Goal: Ask a question: Seek information or help from site administrators or community

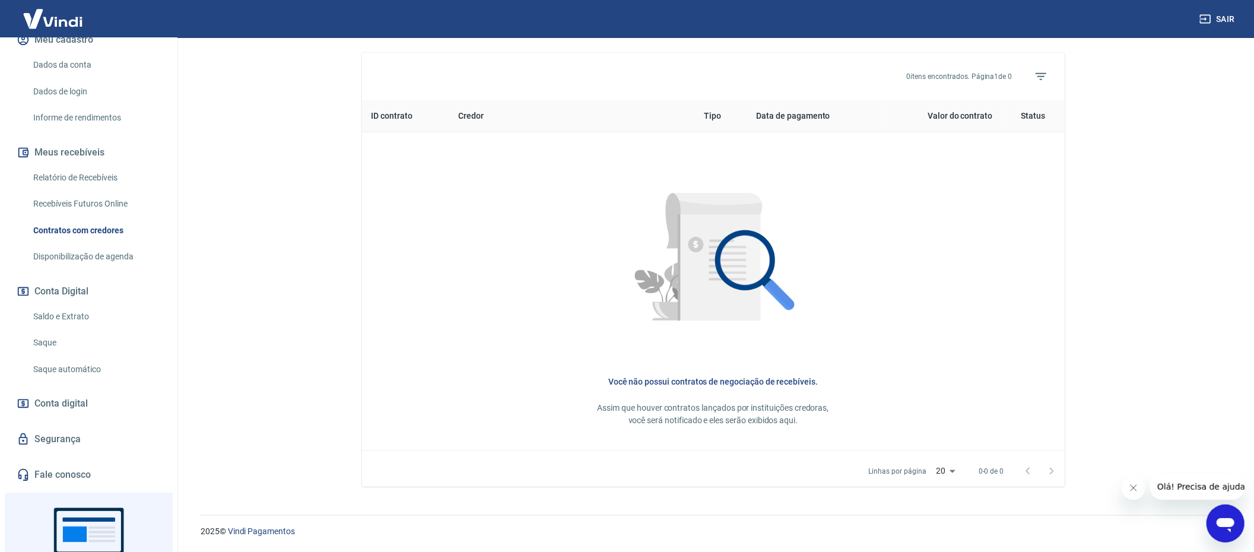
scroll to position [157, 0]
click at [74, 404] on span "Conta digital" at bounding box center [60, 405] width 53 height 17
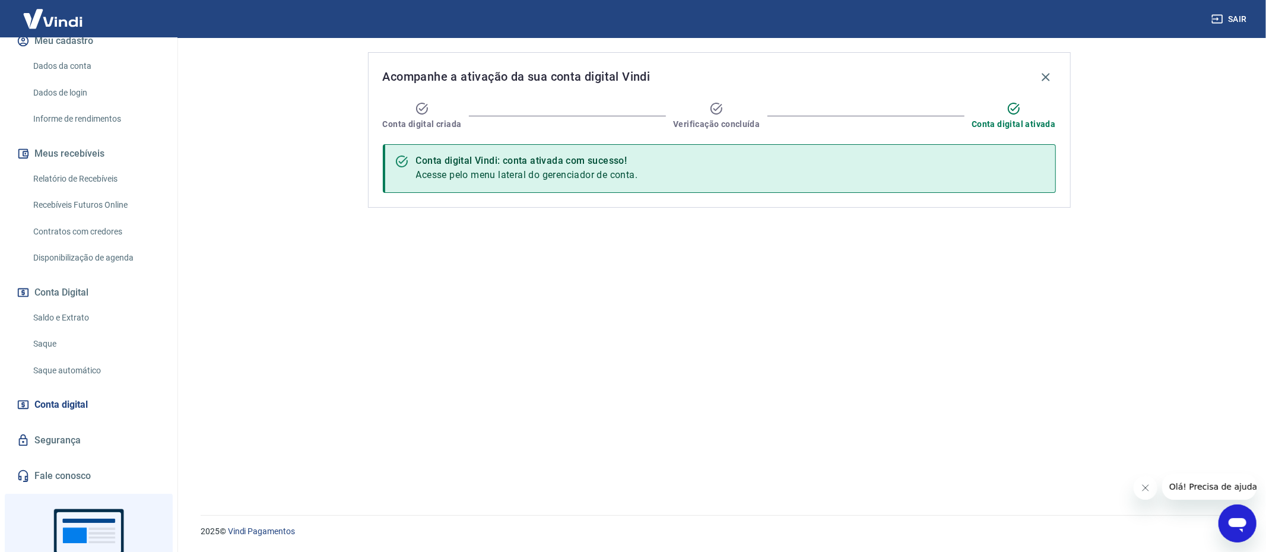
click at [50, 369] on link "Saque automático" at bounding box center [95, 371] width 135 height 24
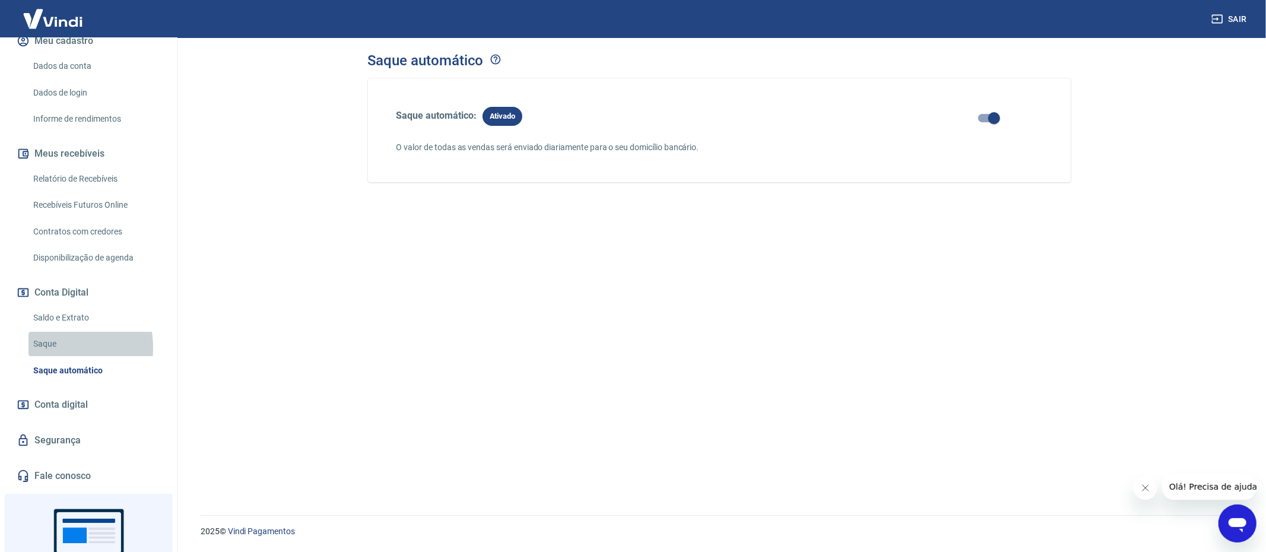
click at [48, 348] on link "Saque" at bounding box center [95, 344] width 135 height 24
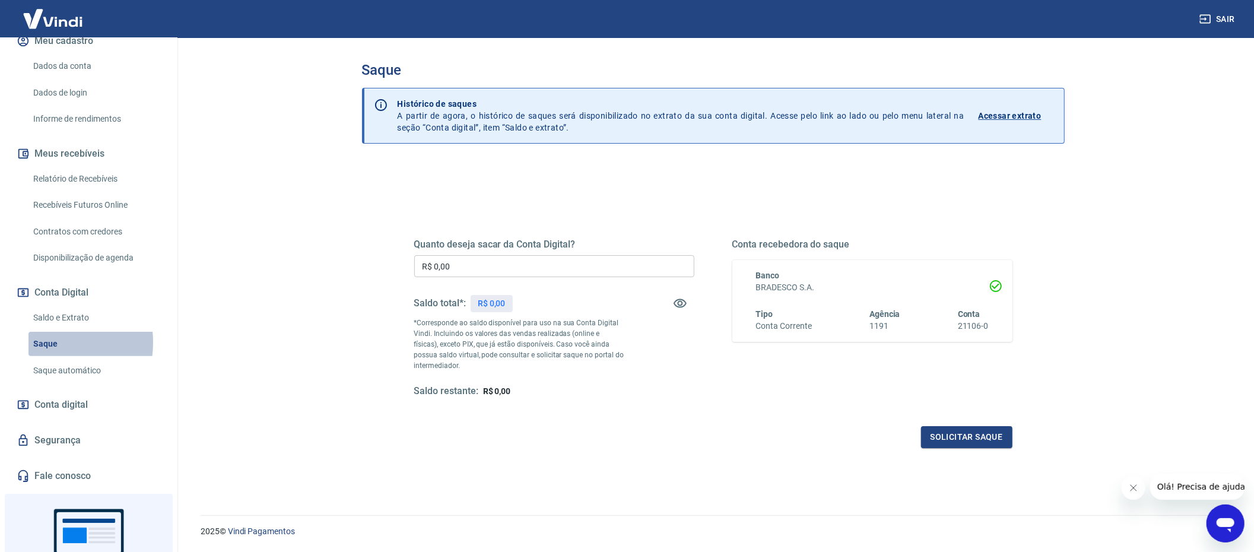
click at [44, 343] on link "Saque" at bounding box center [95, 344] width 135 height 24
click at [47, 314] on link "Saldo e Extrato" at bounding box center [95, 318] width 135 height 24
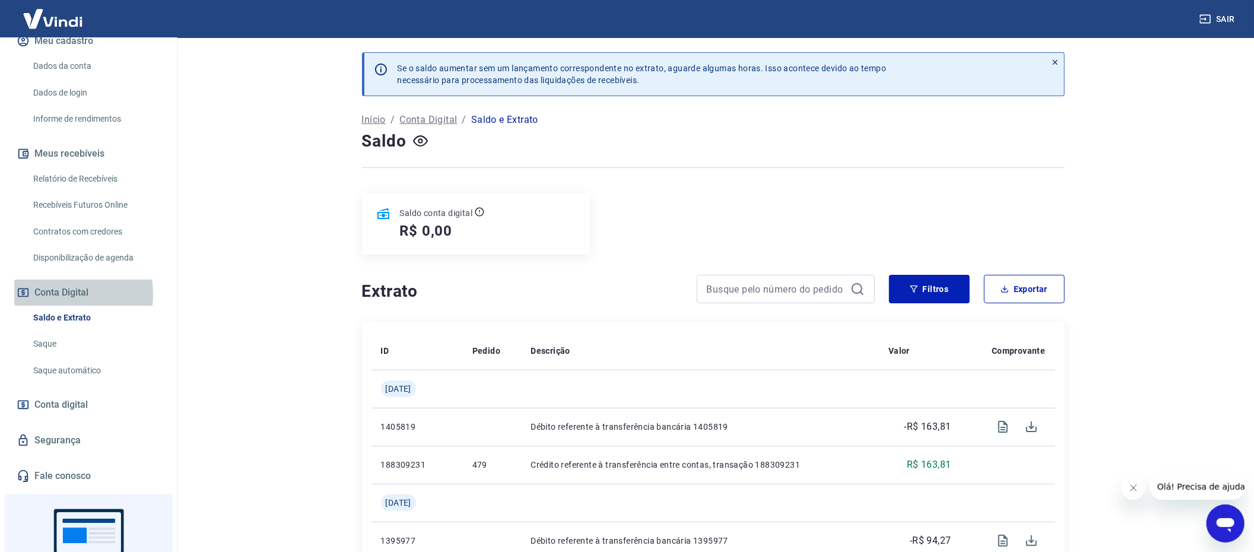
click at [50, 294] on button "Conta Digital" at bounding box center [88, 293] width 149 height 26
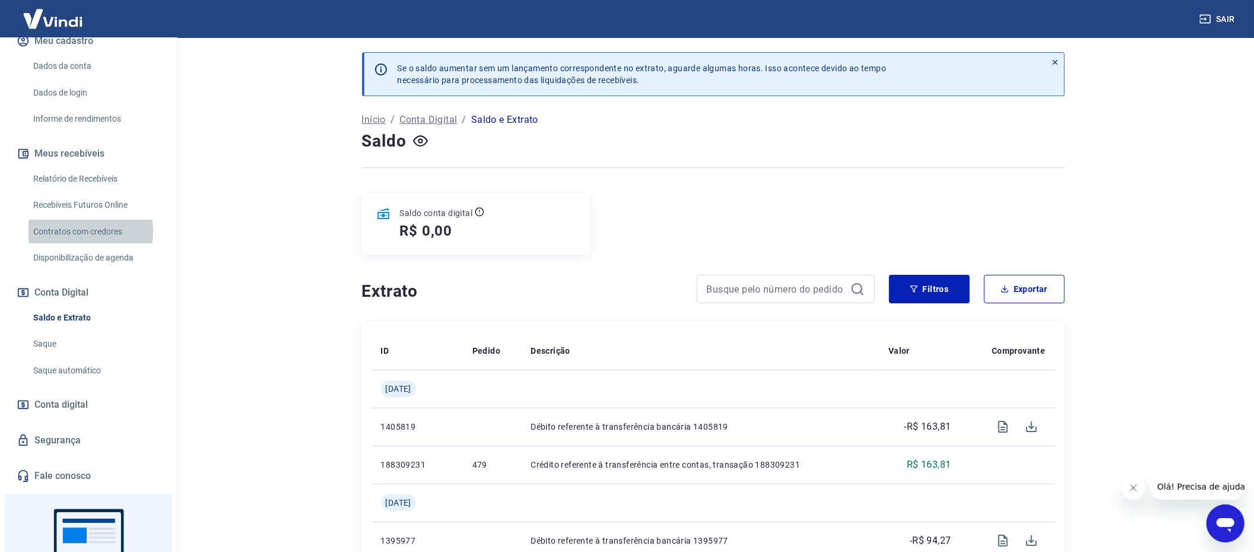
click at [62, 232] on link "Contratos com credores" at bounding box center [95, 232] width 135 height 24
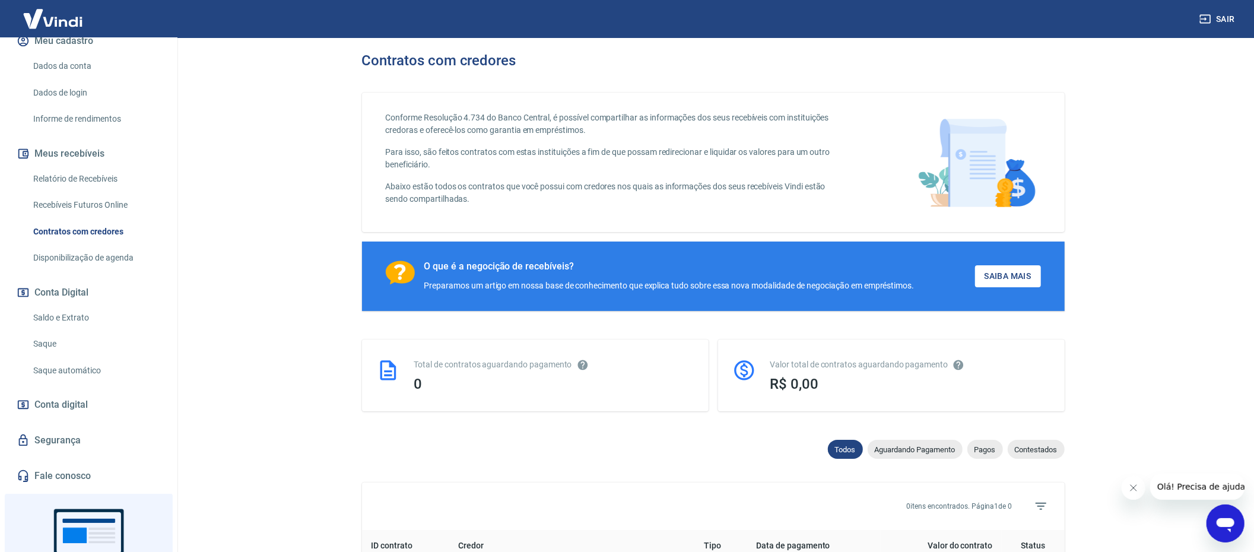
click at [58, 202] on link "Recebíveis Futuros Online" at bounding box center [95, 205] width 135 height 24
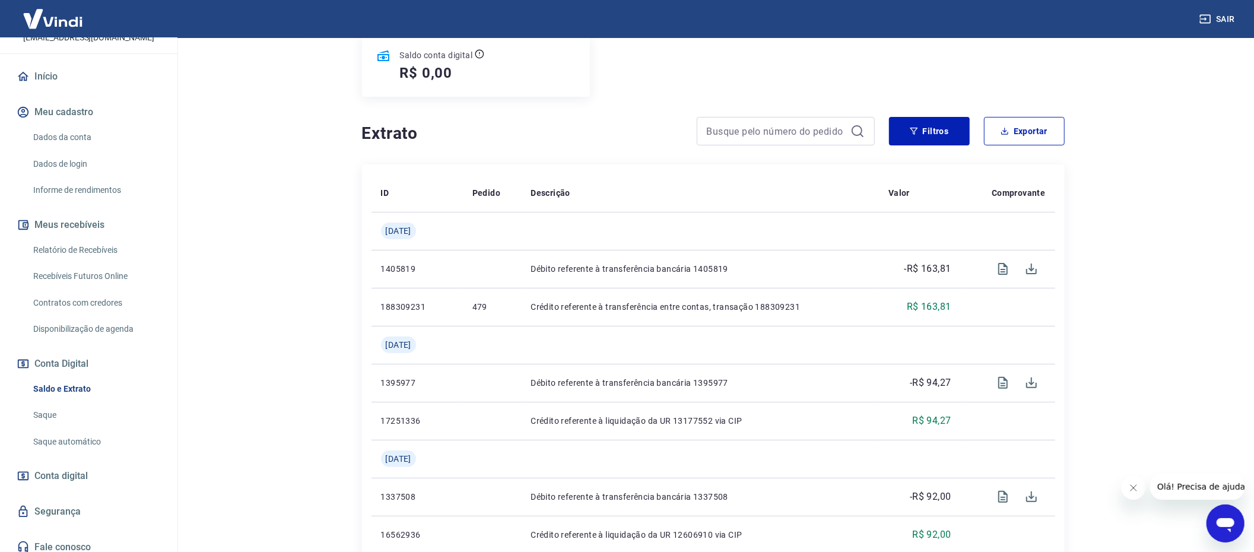
scroll to position [236, 0]
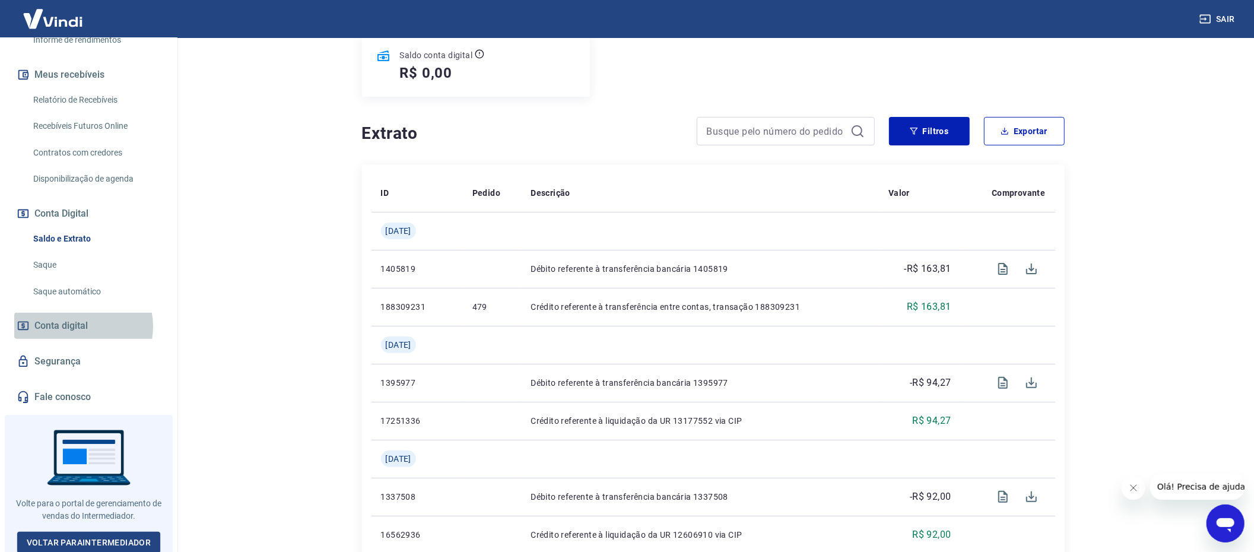
click at [77, 327] on span "Conta digital" at bounding box center [60, 326] width 53 height 17
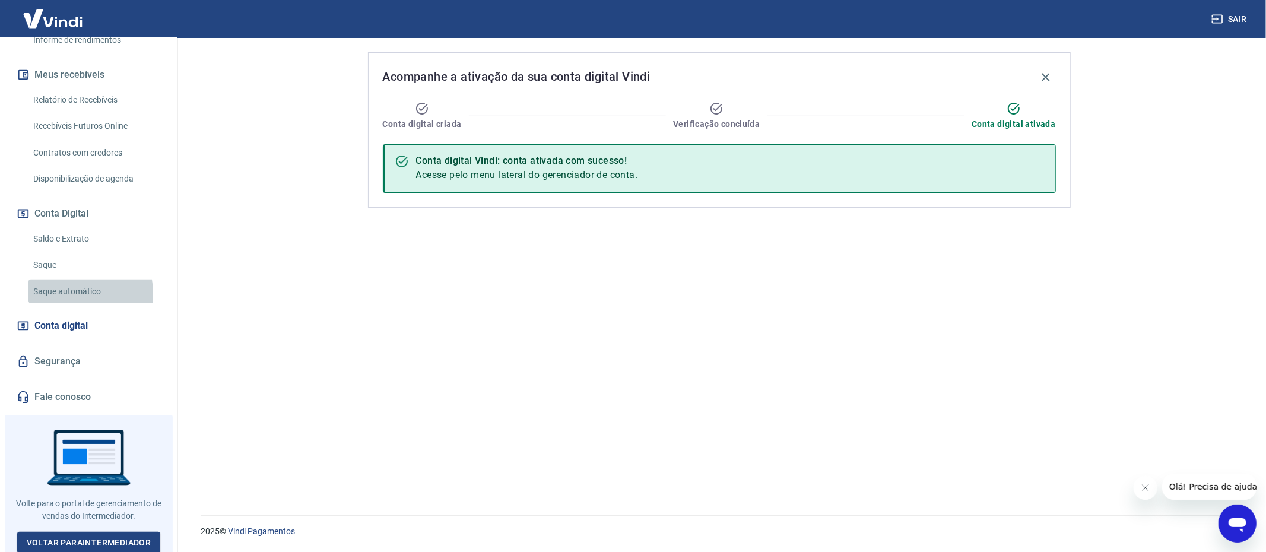
click at [71, 293] on link "Saque automático" at bounding box center [95, 292] width 135 height 24
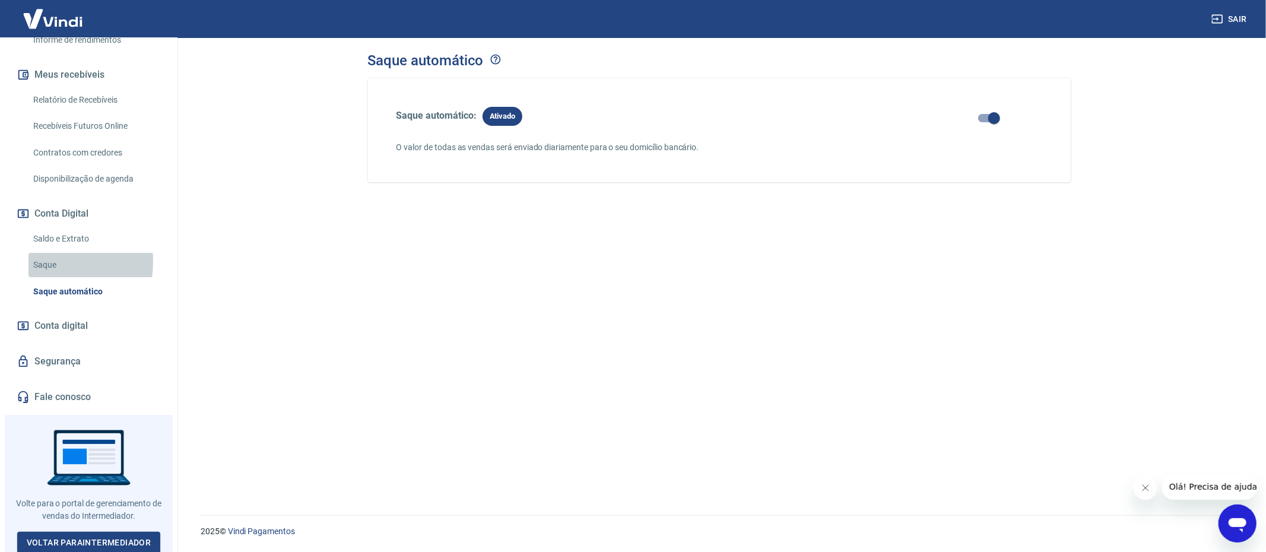
click at [39, 262] on link "Saque" at bounding box center [95, 265] width 135 height 24
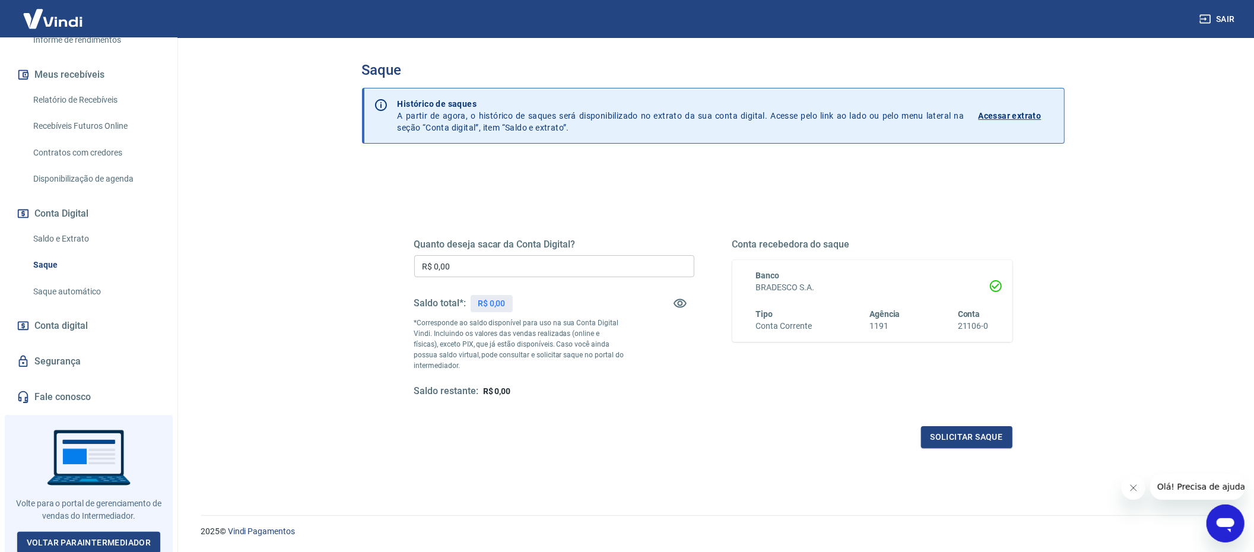
click at [58, 239] on link "Saldo e Extrato" at bounding box center [95, 239] width 135 height 24
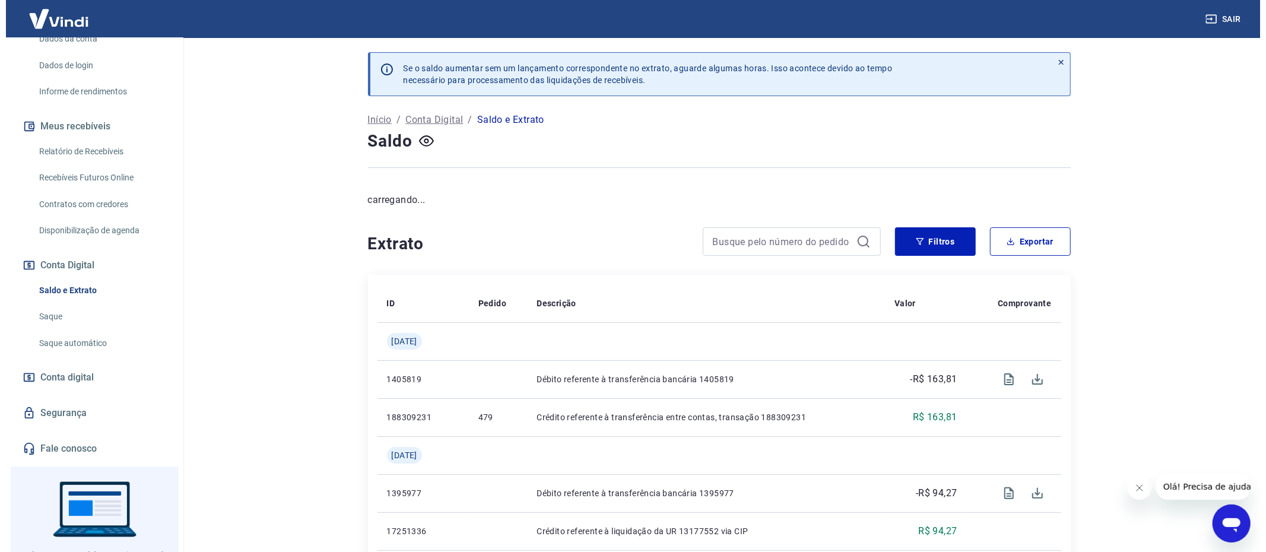
scroll to position [157, 0]
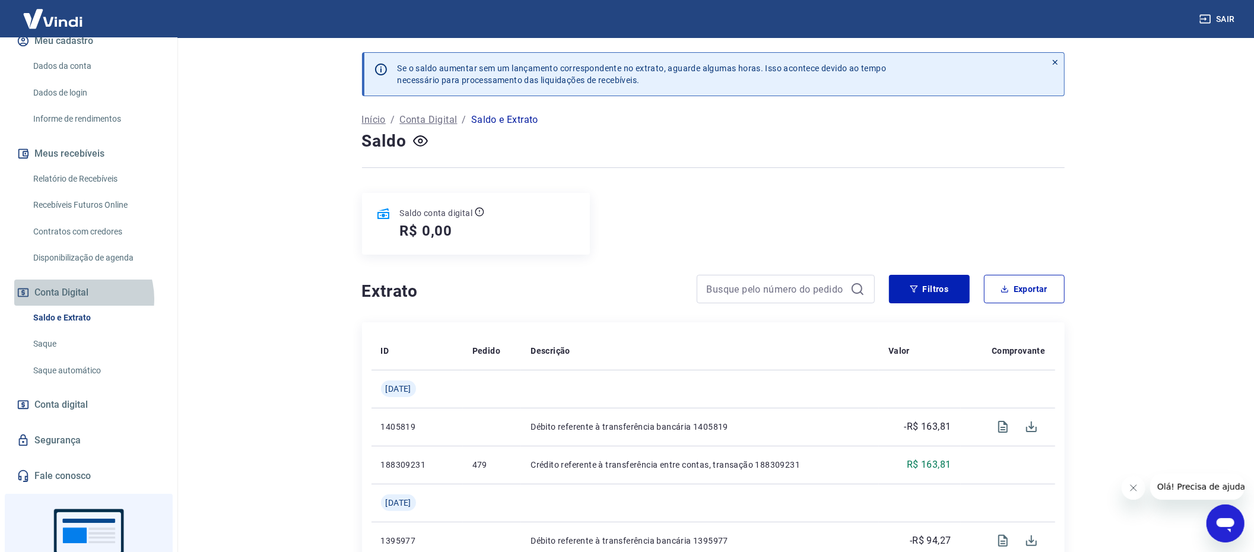
click at [76, 299] on button "Conta Digital" at bounding box center [88, 293] width 149 height 26
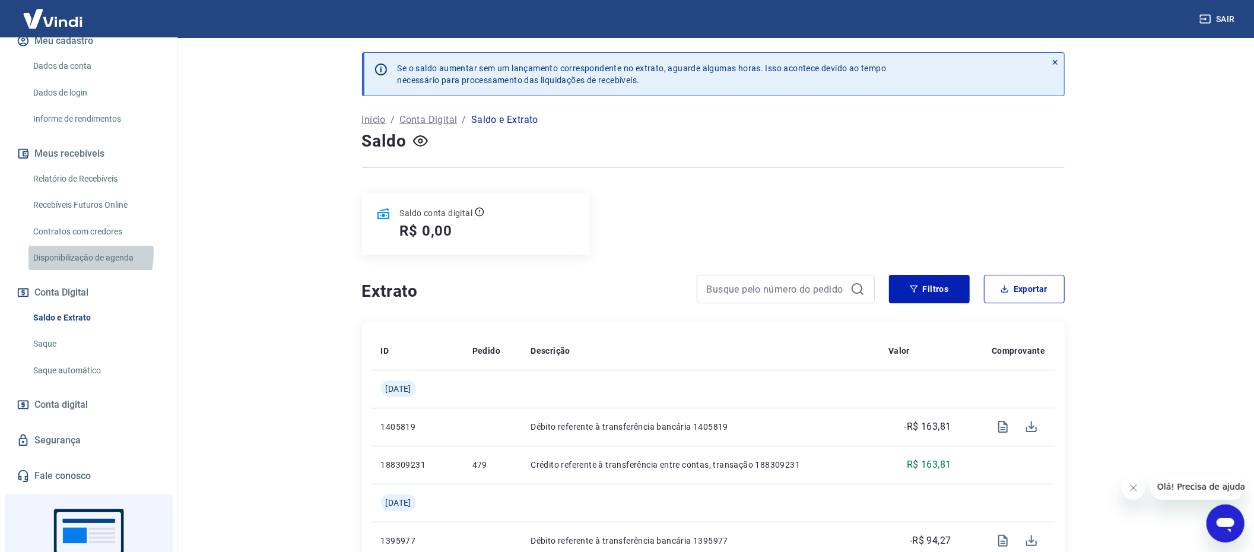
drag, startPoint x: 75, startPoint y: 254, endPoint x: 74, endPoint y: 245, distance: 9.5
click at [75, 255] on link "Disponibilização de agenda" at bounding box center [95, 258] width 135 height 24
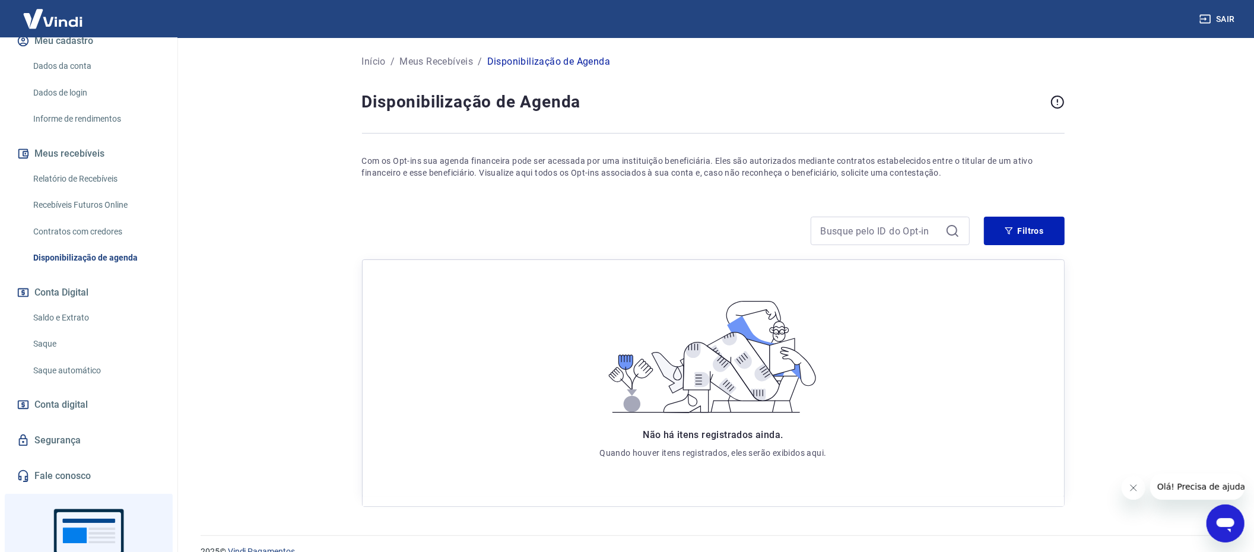
click at [69, 233] on link "Contratos com credores" at bounding box center [95, 232] width 135 height 24
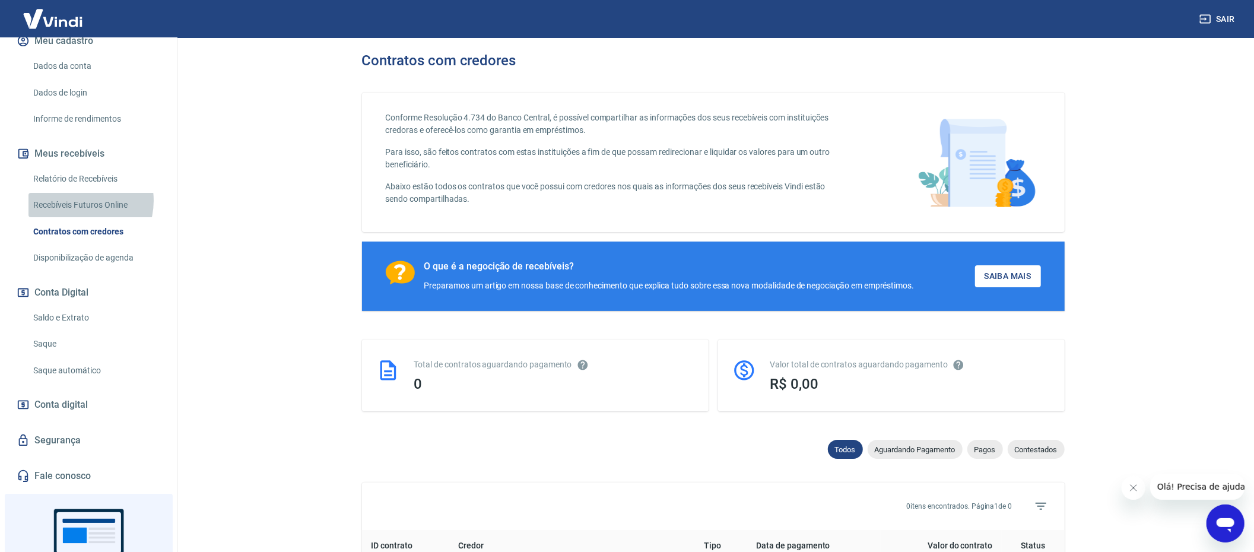
click at [76, 201] on link "Recebíveis Futuros Online" at bounding box center [95, 205] width 135 height 24
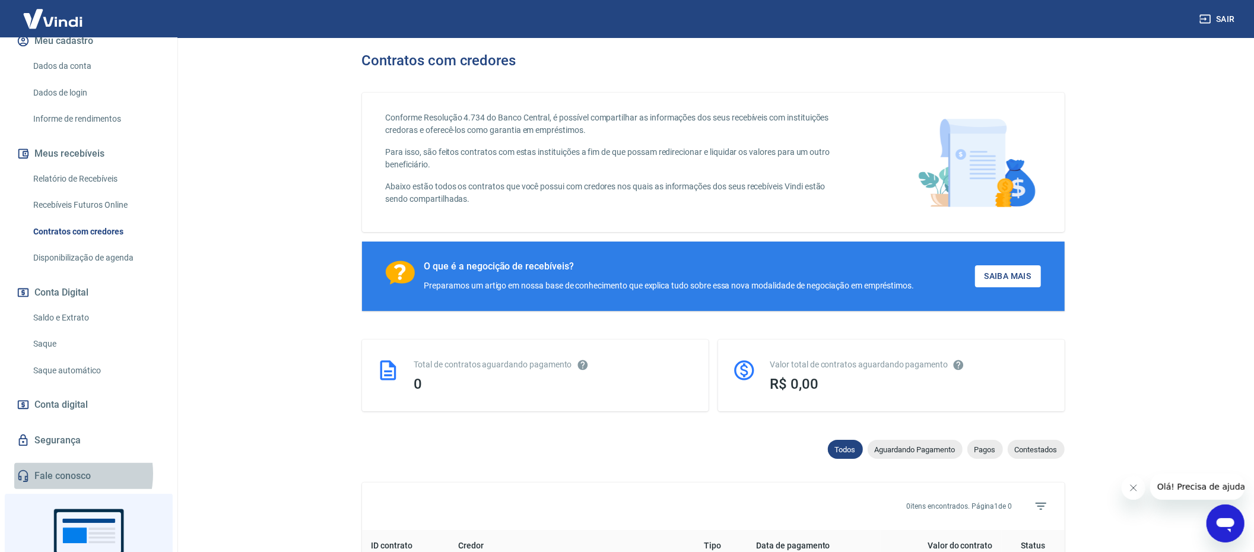
click at [58, 474] on link "Fale conosco" at bounding box center [88, 476] width 149 height 26
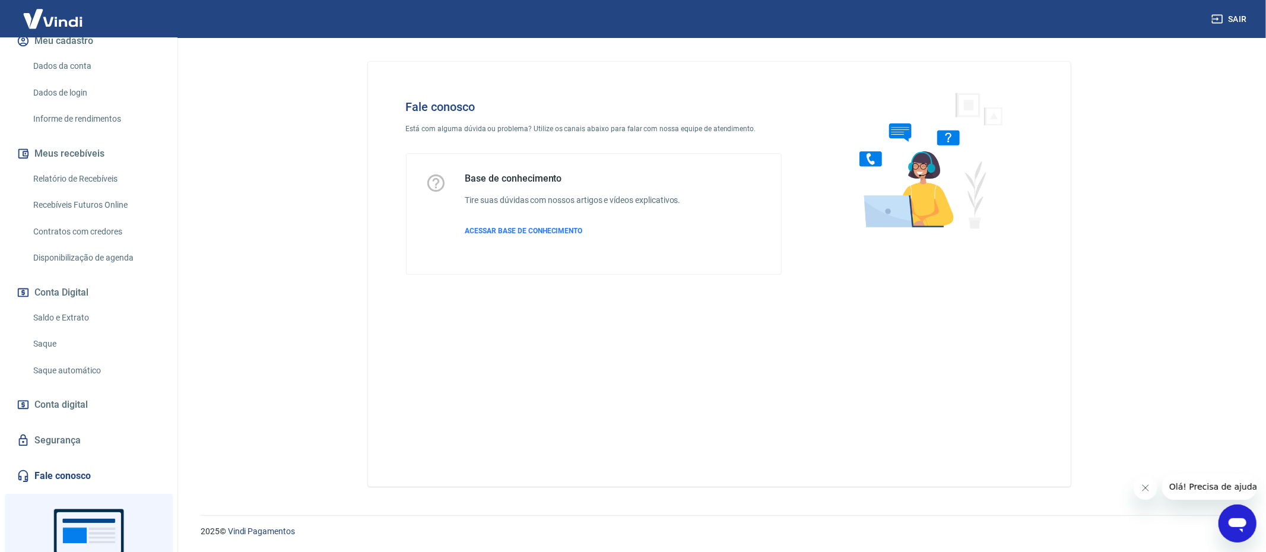
click at [1207, 486] on span "Olá! Precisa de ajuda?" at bounding box center [1215, 485] width 93 height 9
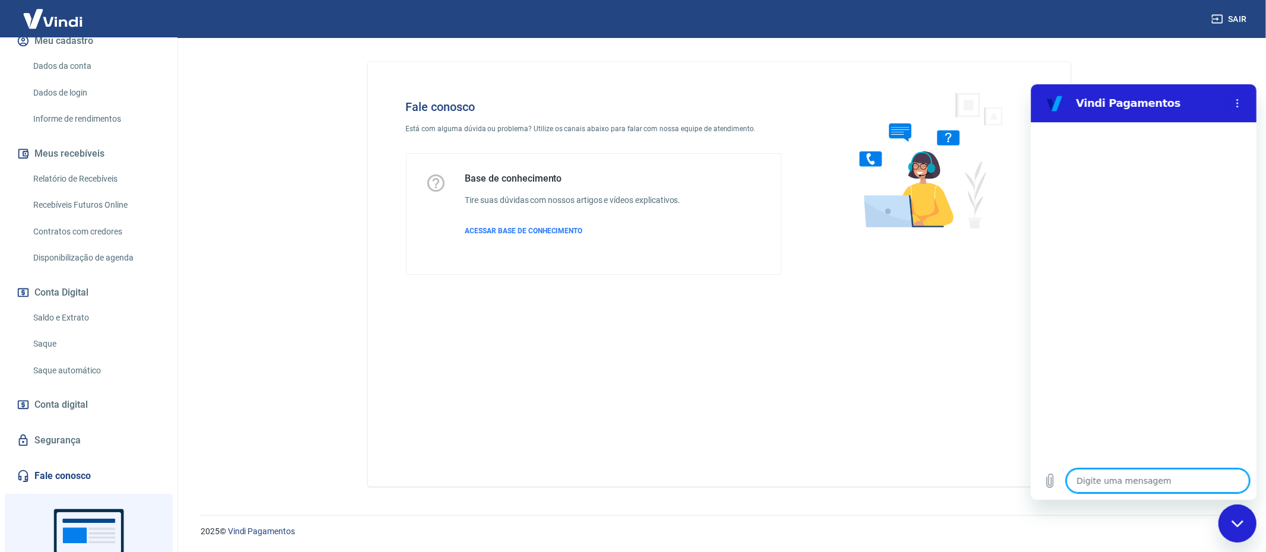
type textarea "f"
type textarea "x"
type textarea "fa"
type textarea "x"
type textarea "fav"
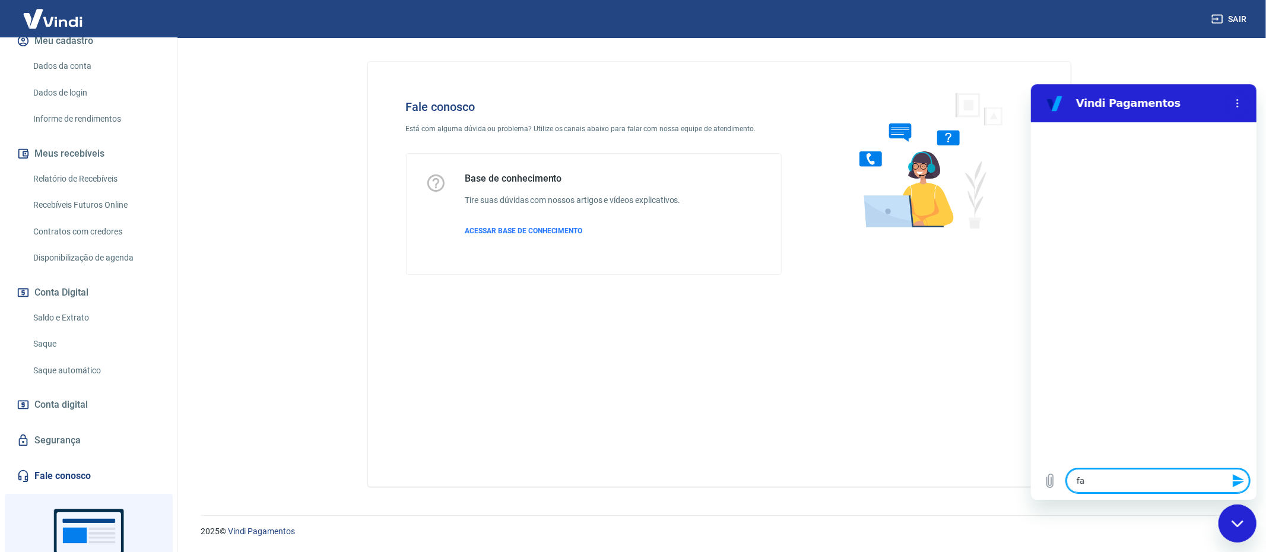
type textarea "x"
type textarea "favo"
type textarea "x"
type textarea "favor"
type textarea "x"
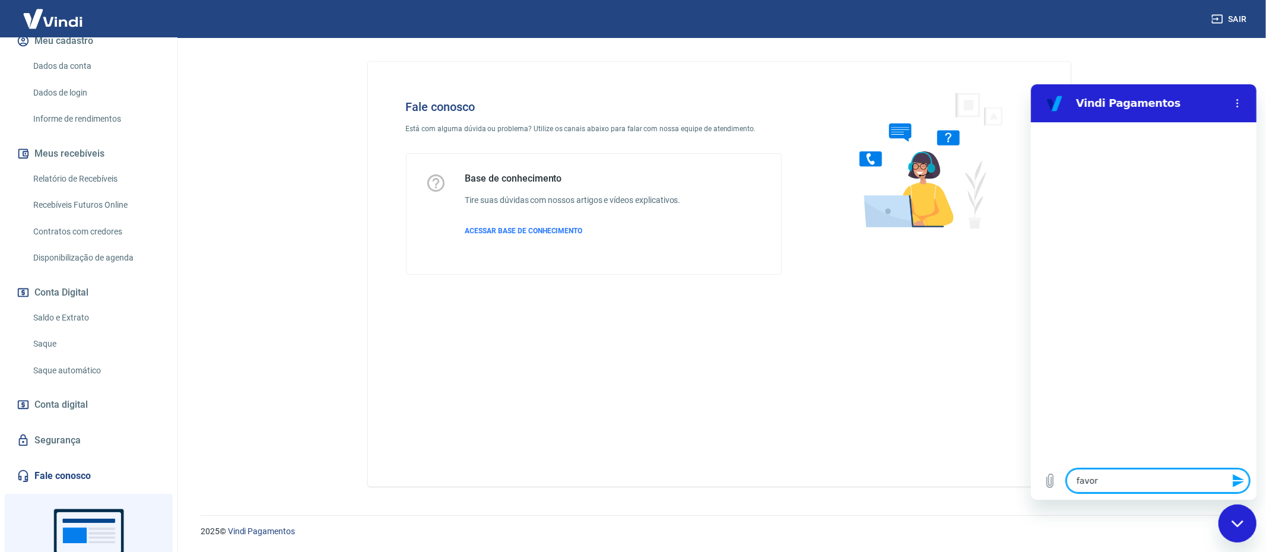
type textarea "favor"
type textarea "x"
type textarea "favor c"
type textarea "x"
type textarea "favor ca"
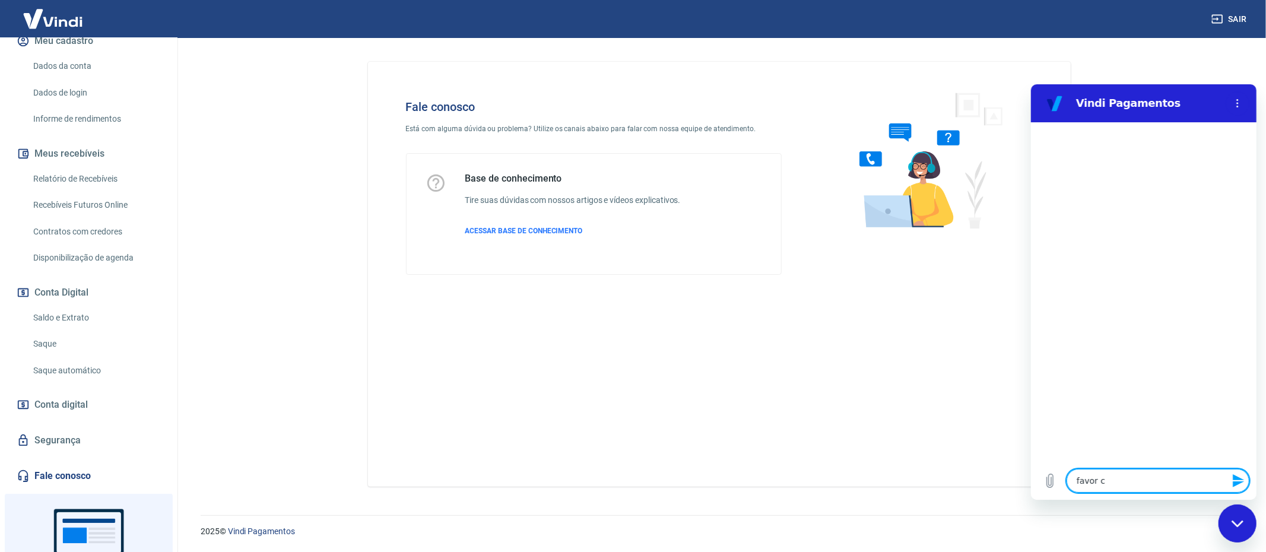
type textarea "x"
type textarea "favor can"
type textarea "x"
type textarea "favor canc"
type textarea "x"
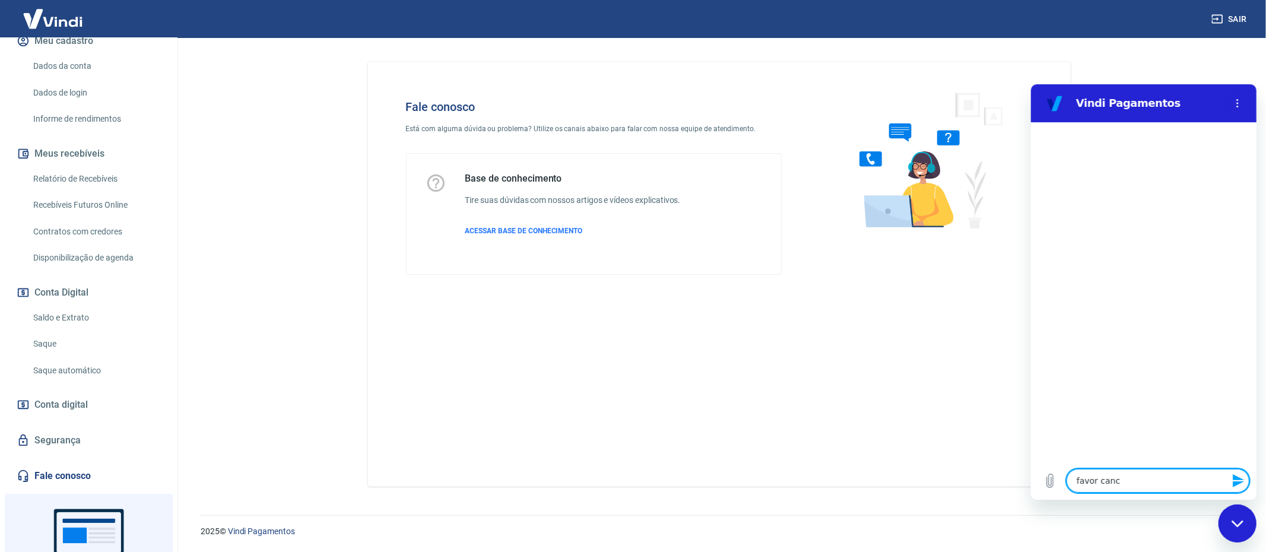
type textarea "favor cancv"
type textarea "x"
type textarea "favor cancve"
type textarea "x"
type textarea "favor cancvel"
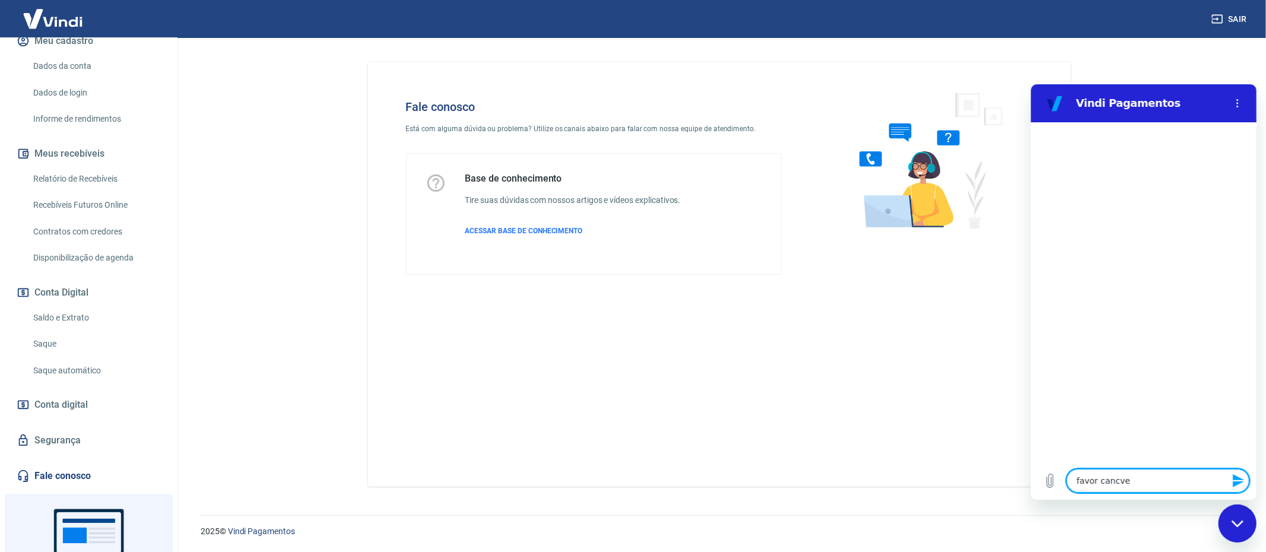
type textarea "x"
type textarea "favor cancvela"
type textarea "x"
type textarea "favor cancvelar"
type textarea "x"
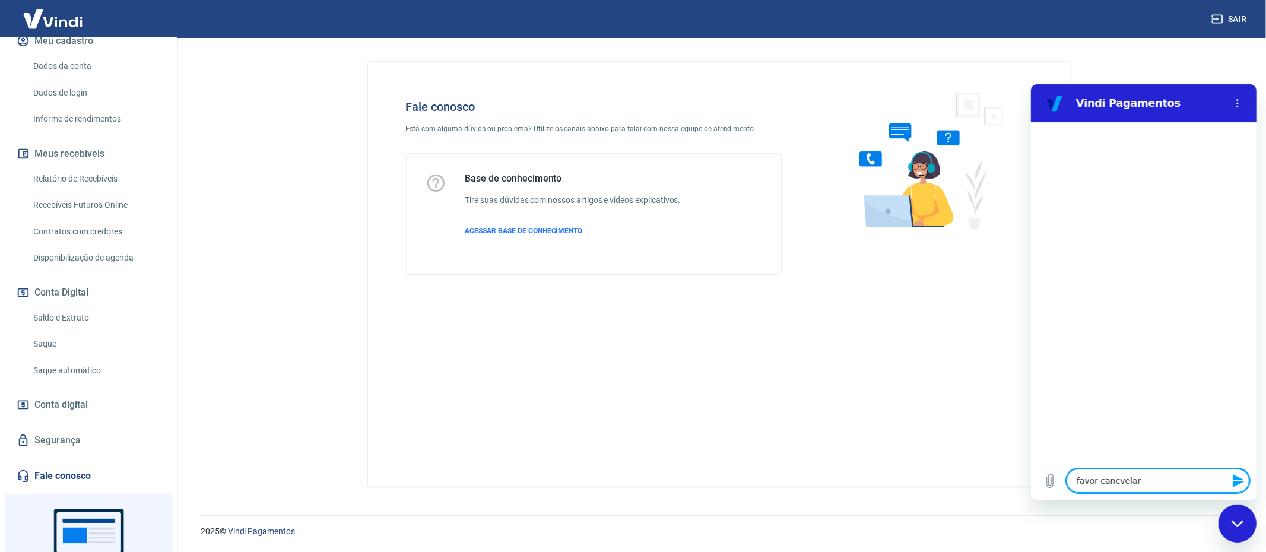
type textarea "favor cancvelar"
type textarea "x"
type textarea "favor cancvelar"
type textarea "x"
type textarea "favor cancvela"
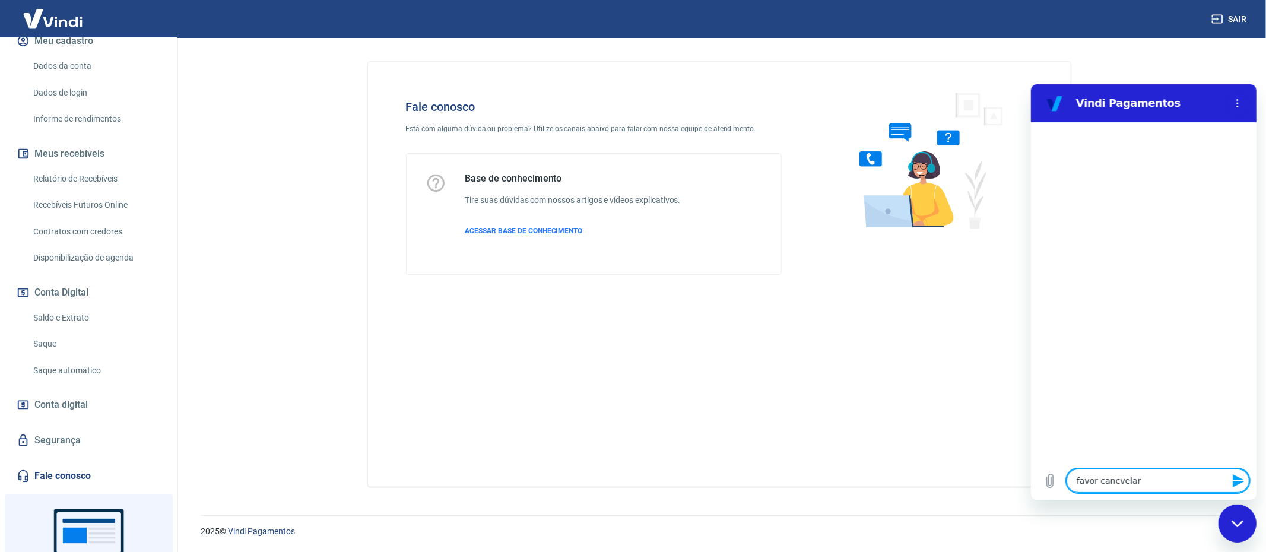
type textarea "x"
type textarea "favor cancvel"
type textarea "x"
type textarea "favor cancve"
type textarea "x"
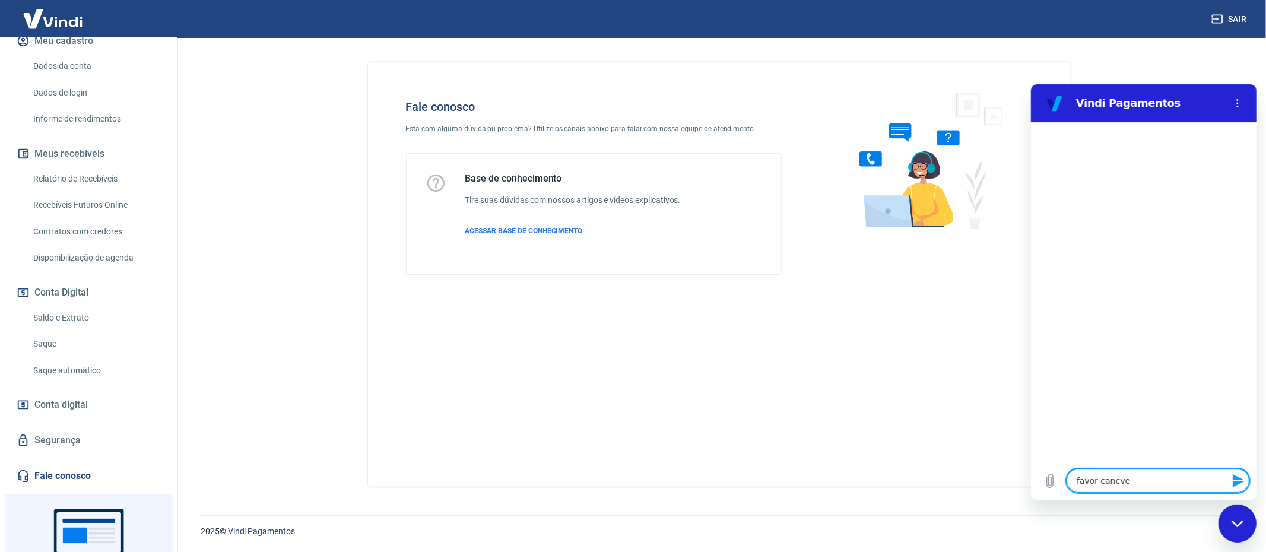
type textarea "favor cancv"
type textarea "x"
type textarea "favor canc"
type textarea "x"
type textarea "favor can"
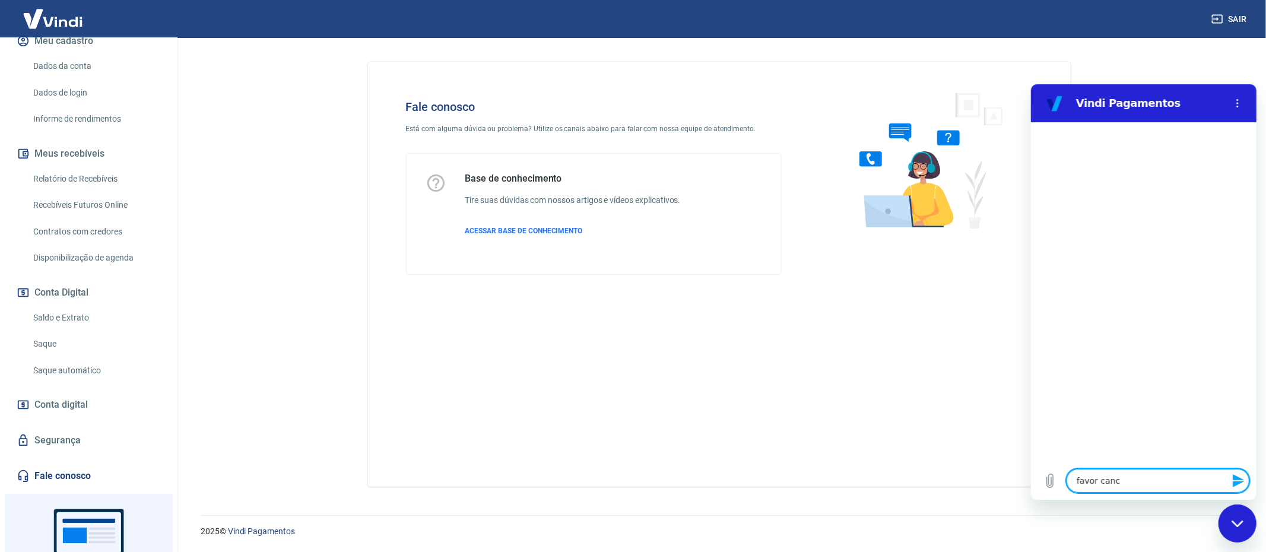
type textarea "x"
type textarea "favor cans"
type textarea "x"
type textarea "favor can"
type textarea "x"
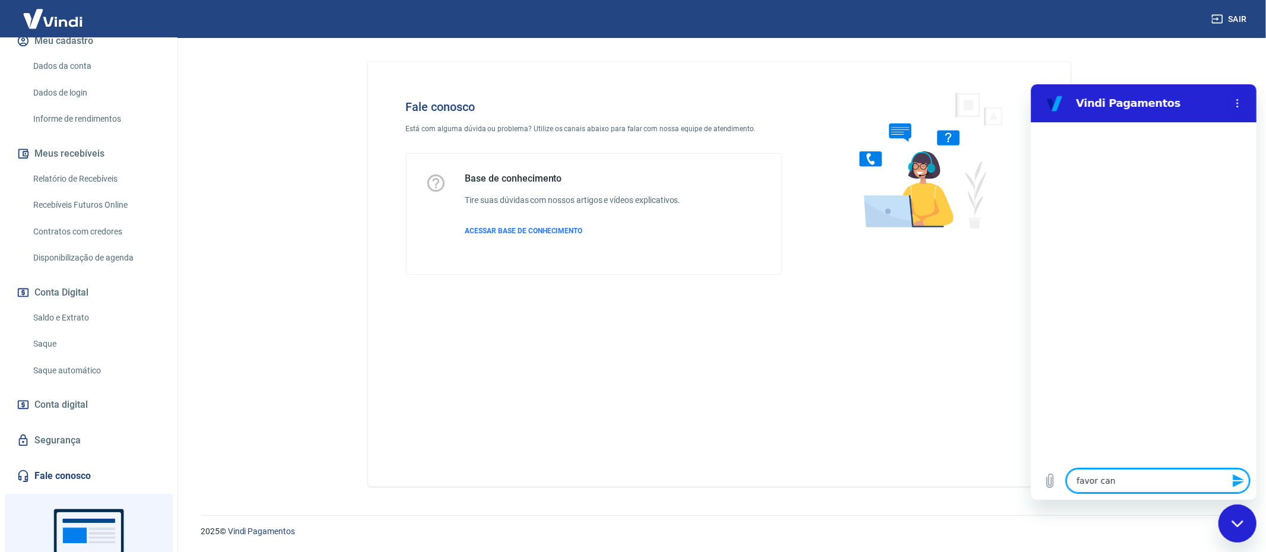
type textarea "favor canc"
type textarea "x"
type textarea "favor cance"
type textarea "x"
type textarea "favor cancel"
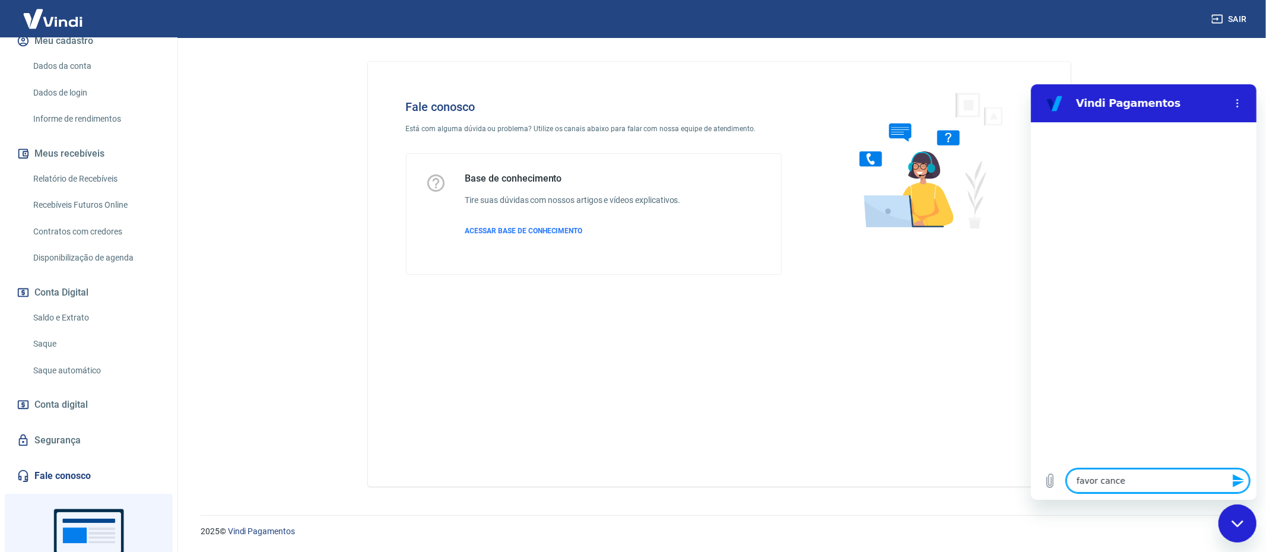
type textarea "x"
type textarea "favor cancela"
type textarea "x"
type textarea "favor cancelar"
type textarea "x"
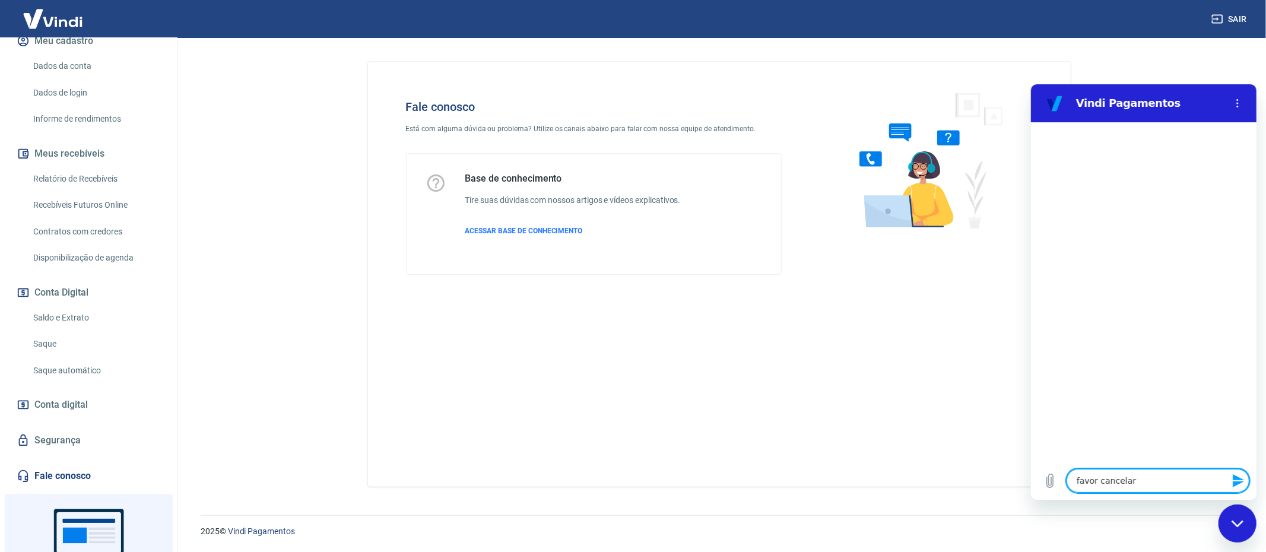
type textarea "favor cancelar"
type textarea "x"
type textarea "favor cancelar m"
type textarea "x"
type textarea "favor cancelar mi"
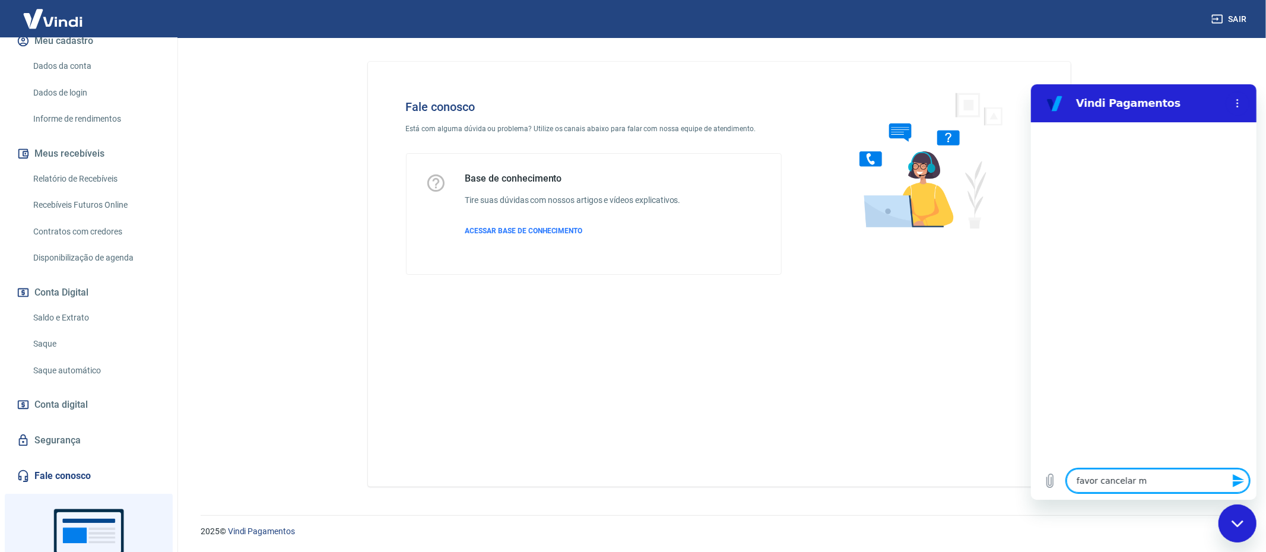
type textarea "x"
type textarea "favor cancelar min"
type textarea "x"
type textarea "favor cancelar minh"
type textarea "x"
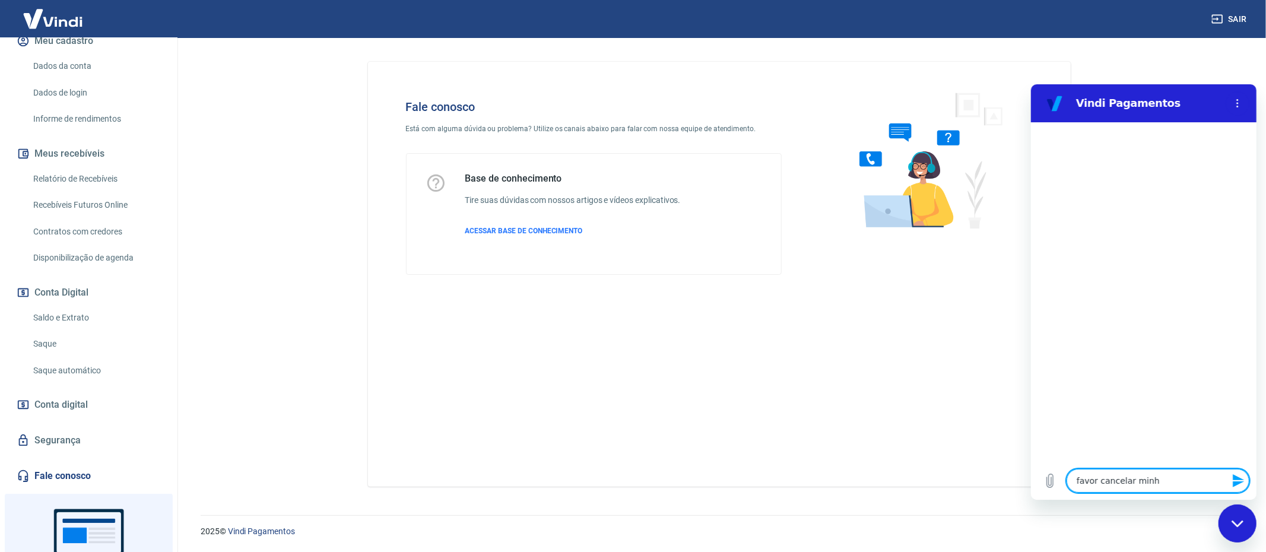
type textarea "favor cancelar minha"
type textarea "x"
type textarea "favor cancelar minha"
type textarea "x"
type textarea "favor cancelar minha c"
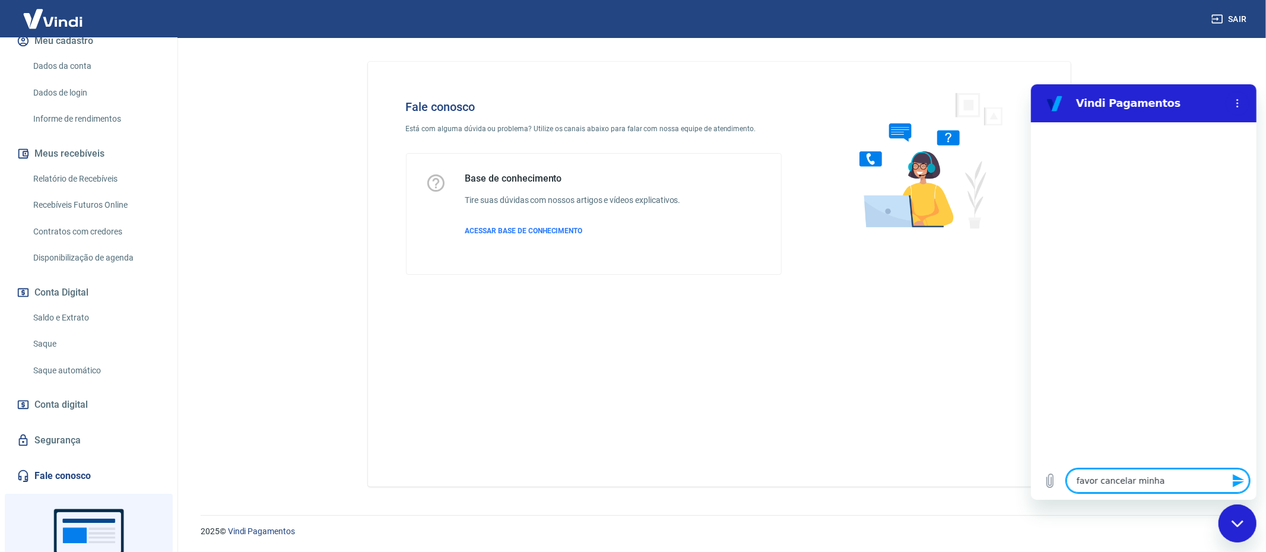
type textarea "x"
type textarea "favor cancelar minha co"
type textarea "x"
type textarea "favor cancelar minha con"
type textarea "x"
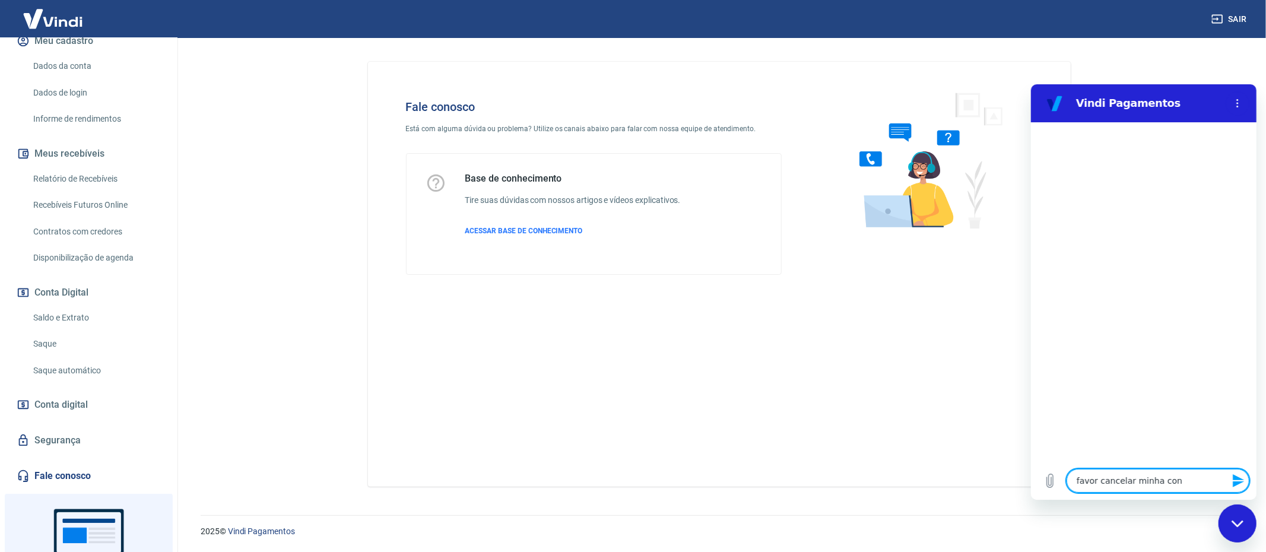
type textarea "favor cancelar minha cont"
type textarea "x"
type textarea "favor cancelar minha conta"
type textarea "x"
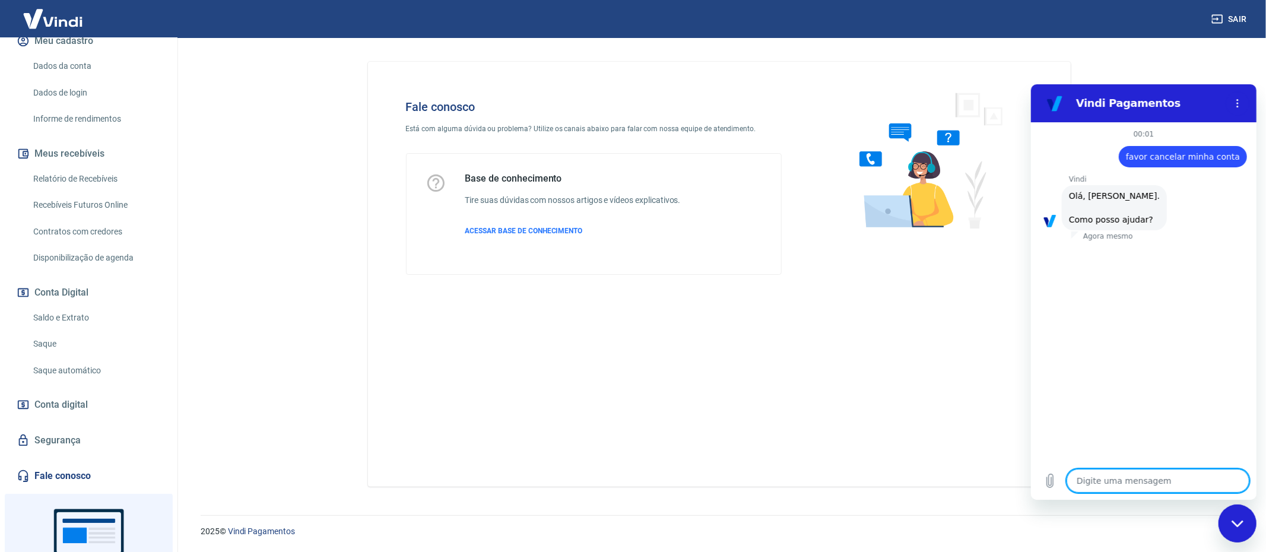
scroll to position [31, 0]
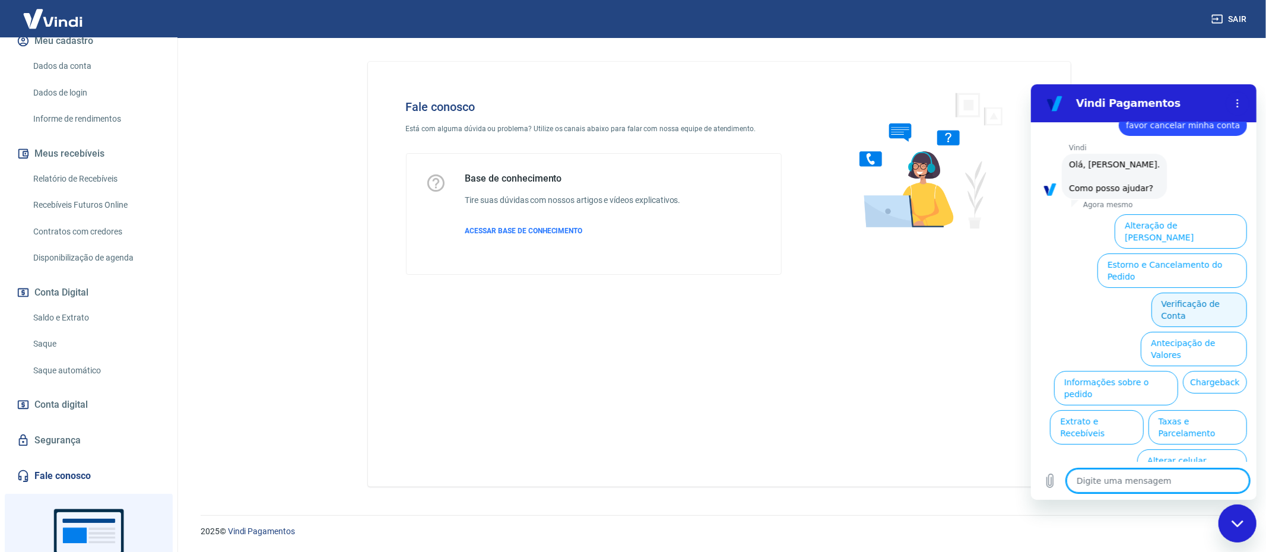
click at [1167, 292] on button "Verificação de Conta" at bounding box center [1199, 309] width 96 height 34
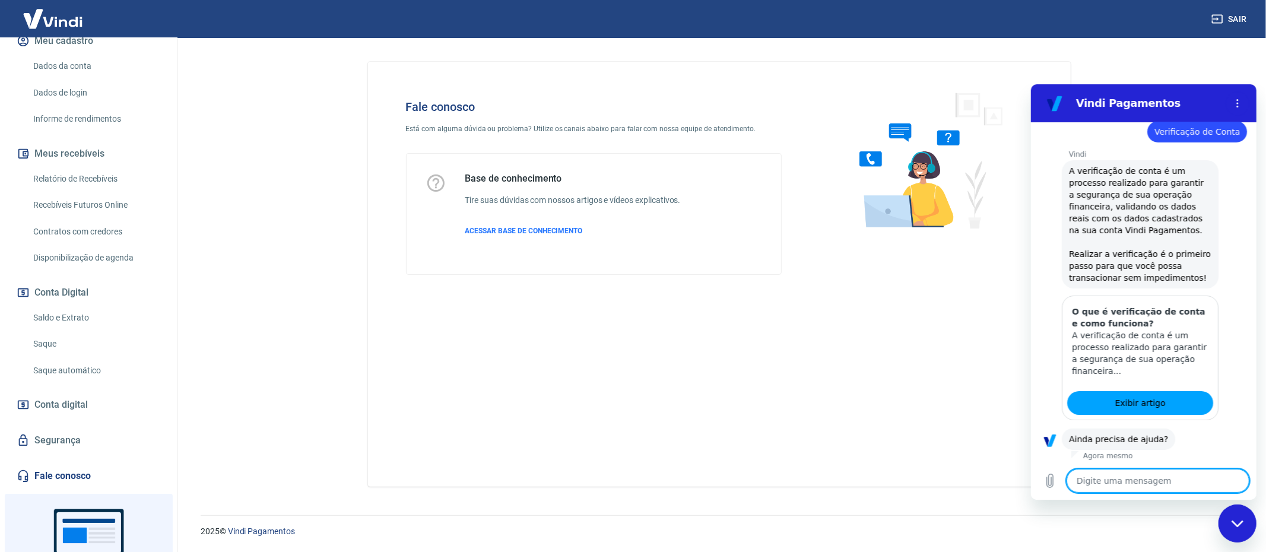
scroll to position [146, 0]
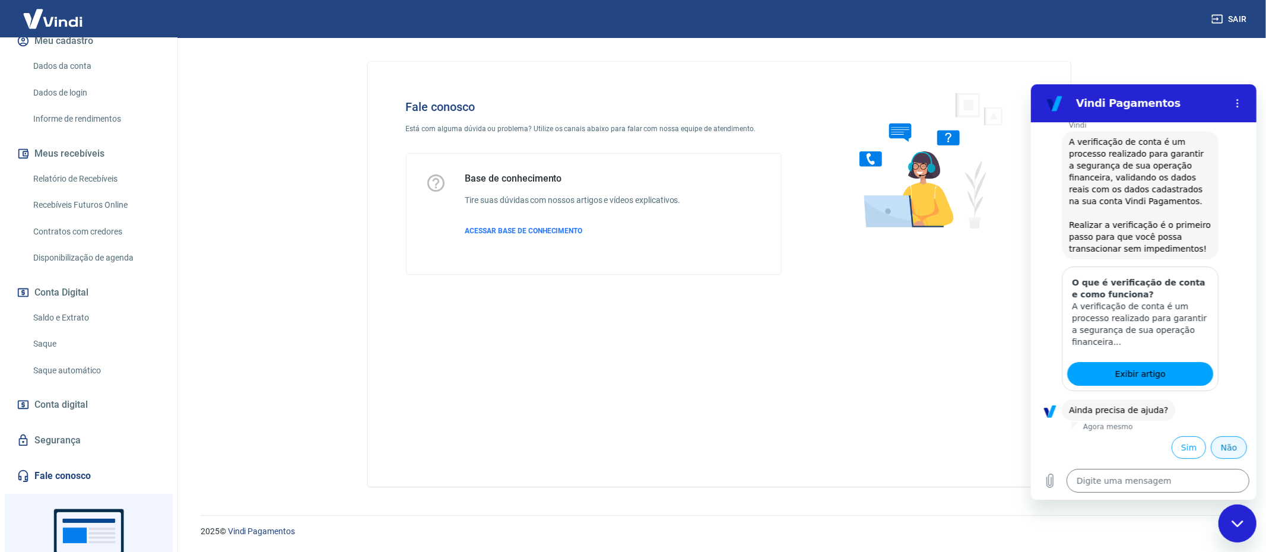
drag, startPoint x: 1215, startPoint y: 447, endPoint x: 1202, endPoint y: 442, distance: 13.3
click at [1210, 442] on button "Não" at bounding box center [1228, 447] width 36 height 23
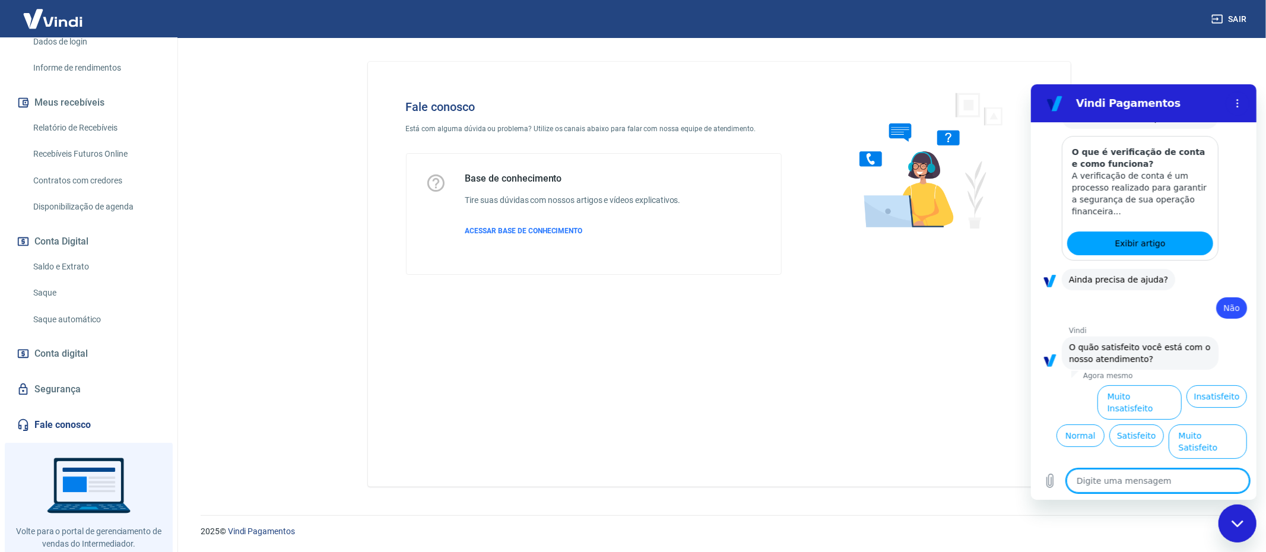
scroll to position [236, 0]
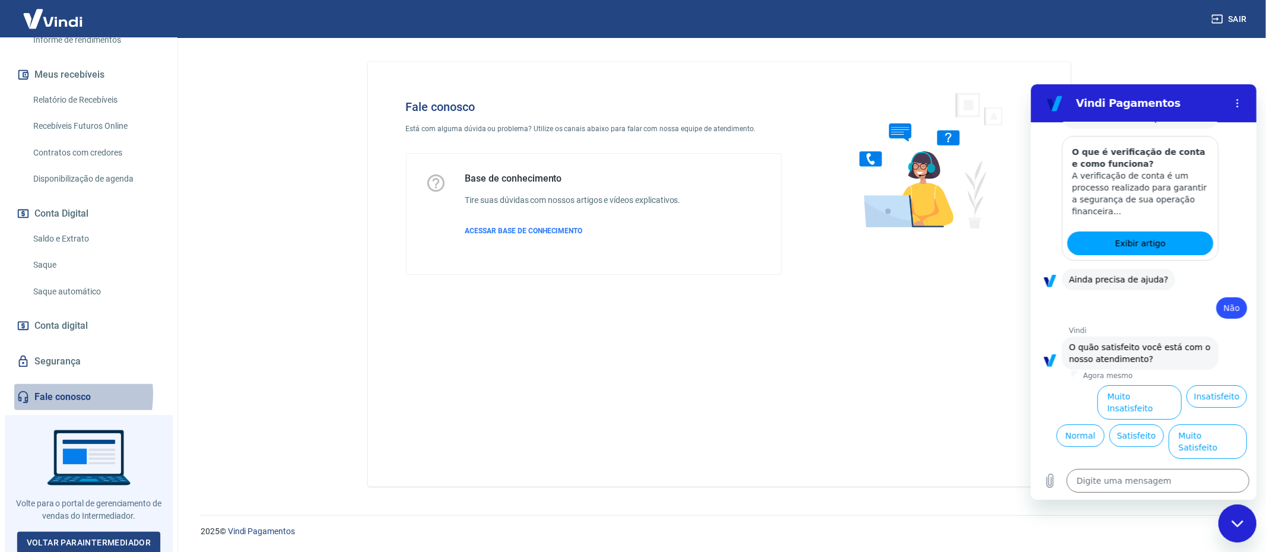
click at [42, 395] on link "Fale conosco" at bounding box center [88, 397] width 149 height 26
click at [74, 394] on link "Fale conosco" at bounding box center [88, 397] width 149 height 26
click at [76, 397] on link "Fale conosco" at bounding box center [88, 397] width 149 height 26
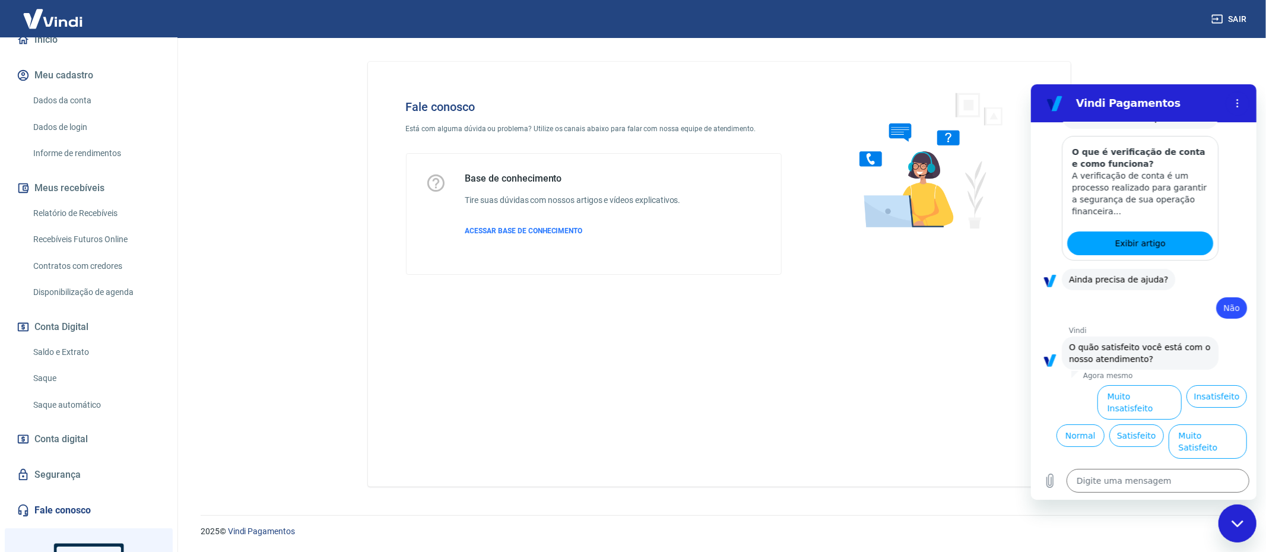
scroll to position [0, 0]
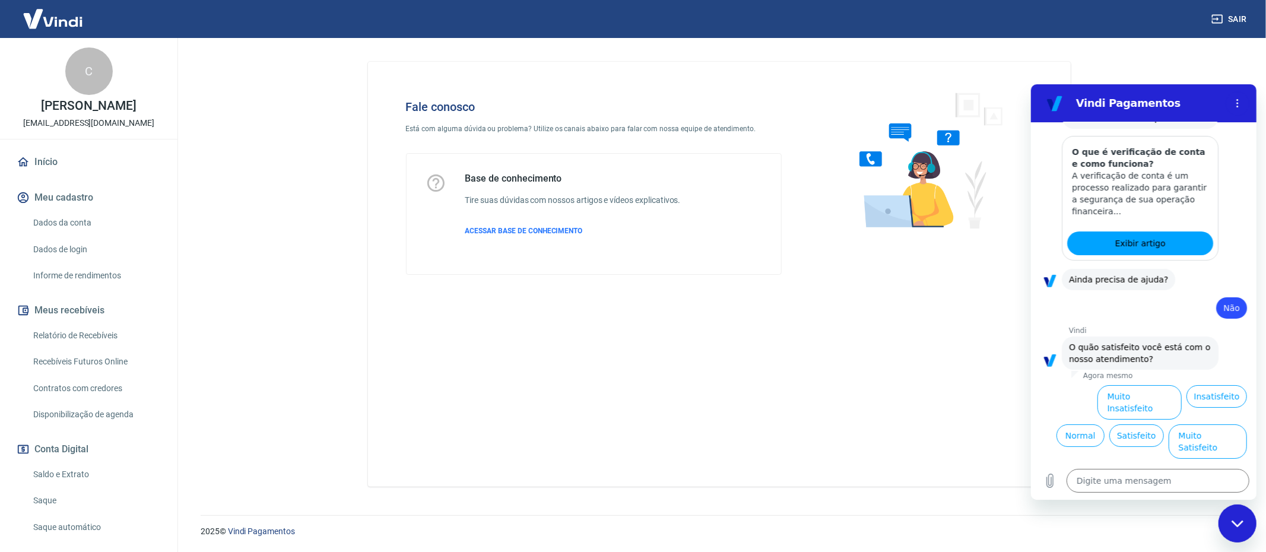
click at [1240, 524] on icon "Fechar janela de mensagens" at bounding box center [1237, 523] width 12 height 8
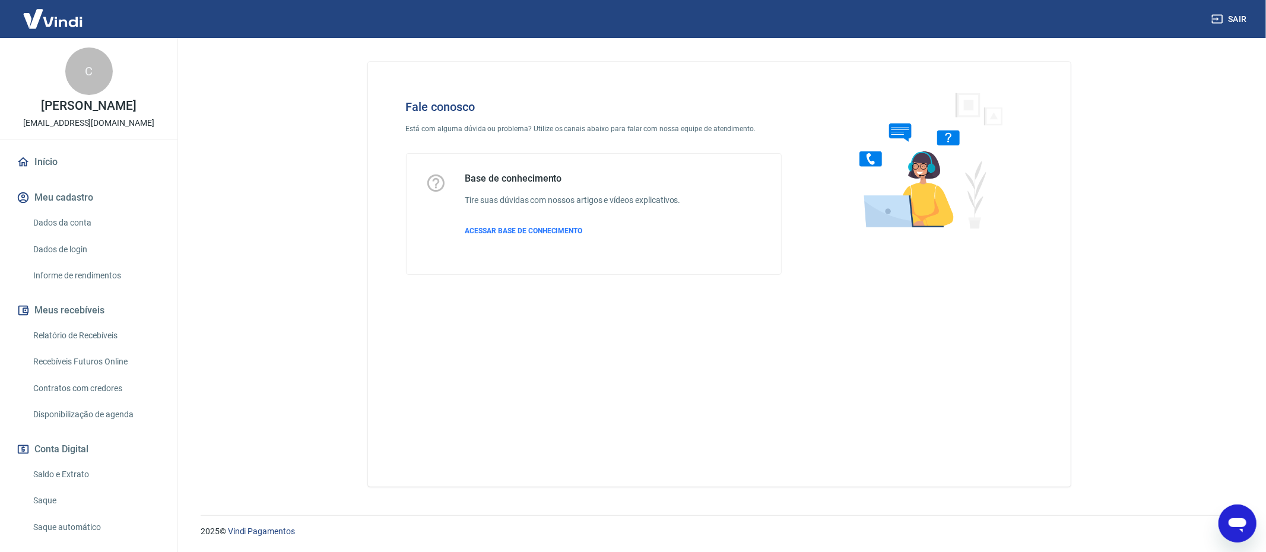
click at [1238, 524] on icon "Abrir janela de mensagens" at bounding box center [1237, 525] width 18 height 14
type textarea "x"
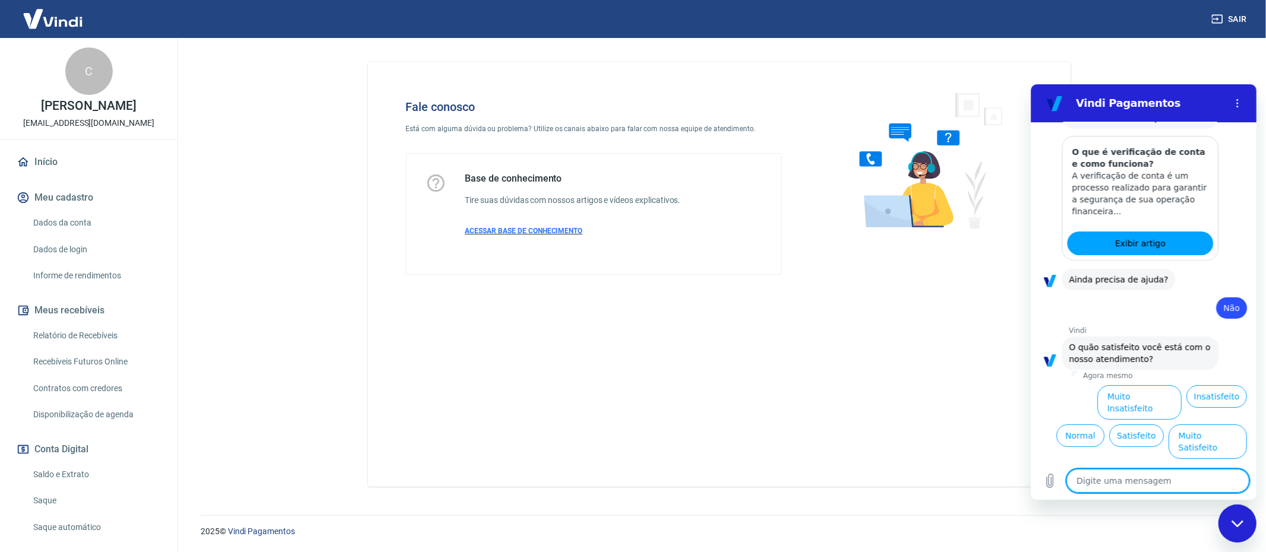
click at [566, 229] on span "ACESSAR BASE DE CONHECIMENTO" at bounding box center [524, 231] width 118 height 8
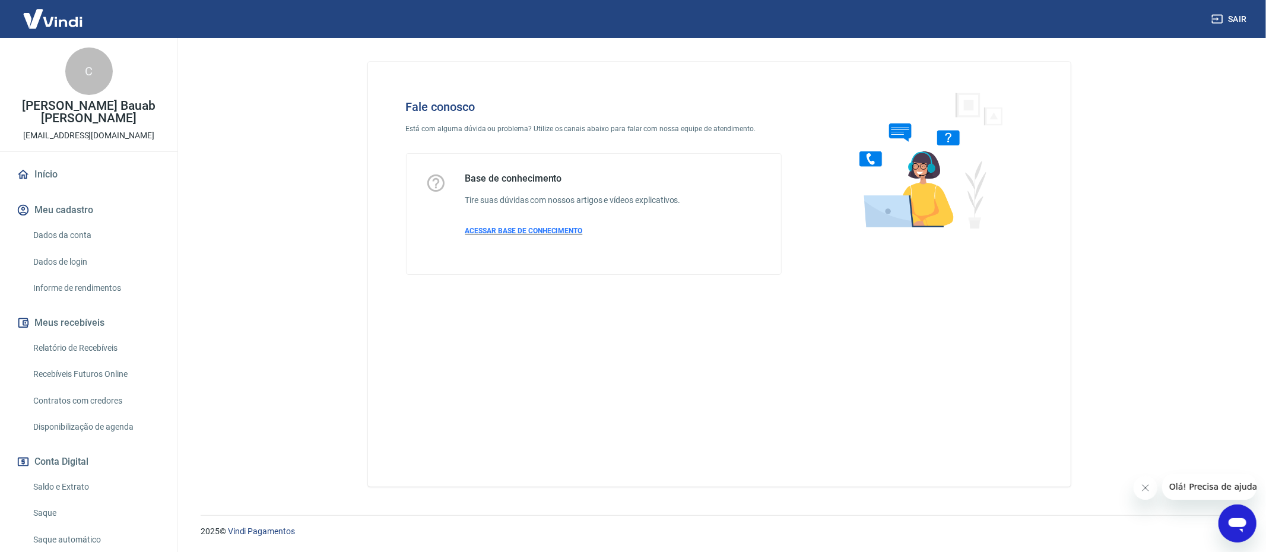
click at [493, 233] on span "ACESSAR BASE DE CONHECIMENTO" at bounding box center [524, 231] width 118 height 8
